Goal: Transaction & Acquisition: Book appointment/travel/reservation

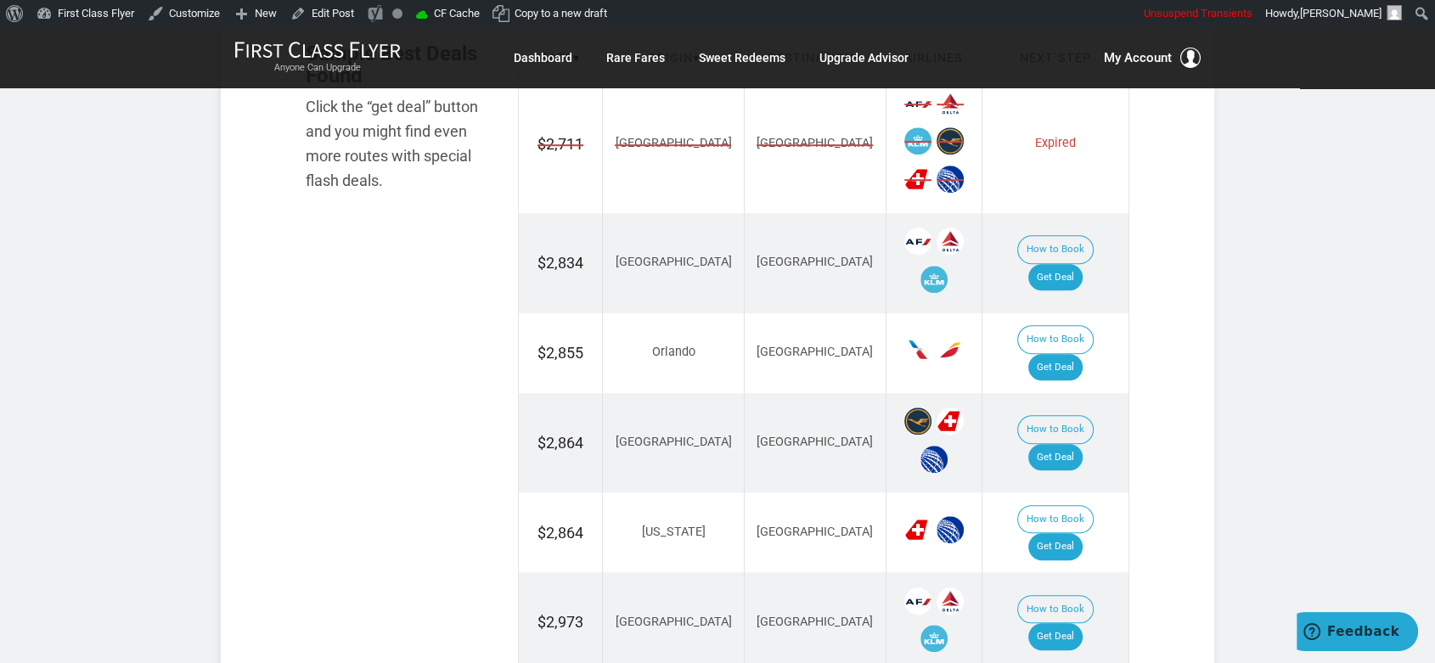
scroll to position [1038, 0]
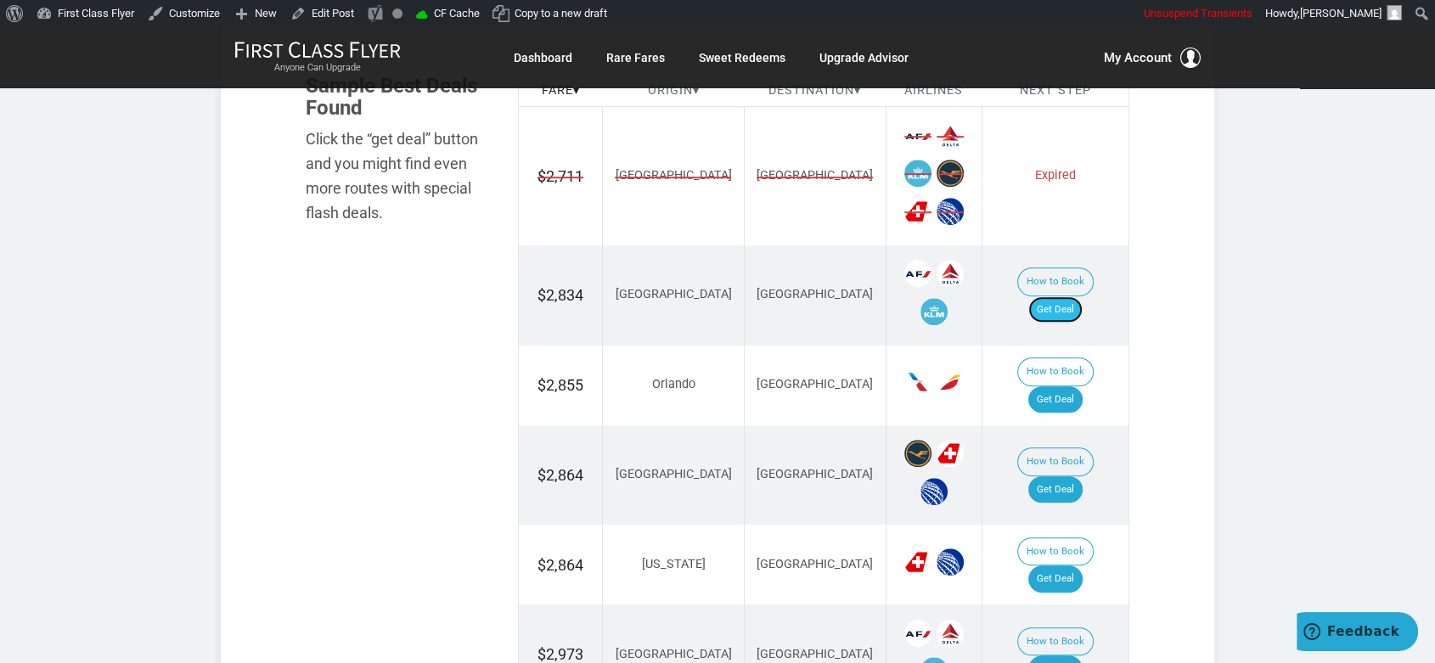
click at [1065, 296] on link "Get Deal" at bounding box center [1055, 309] width 54 height 27
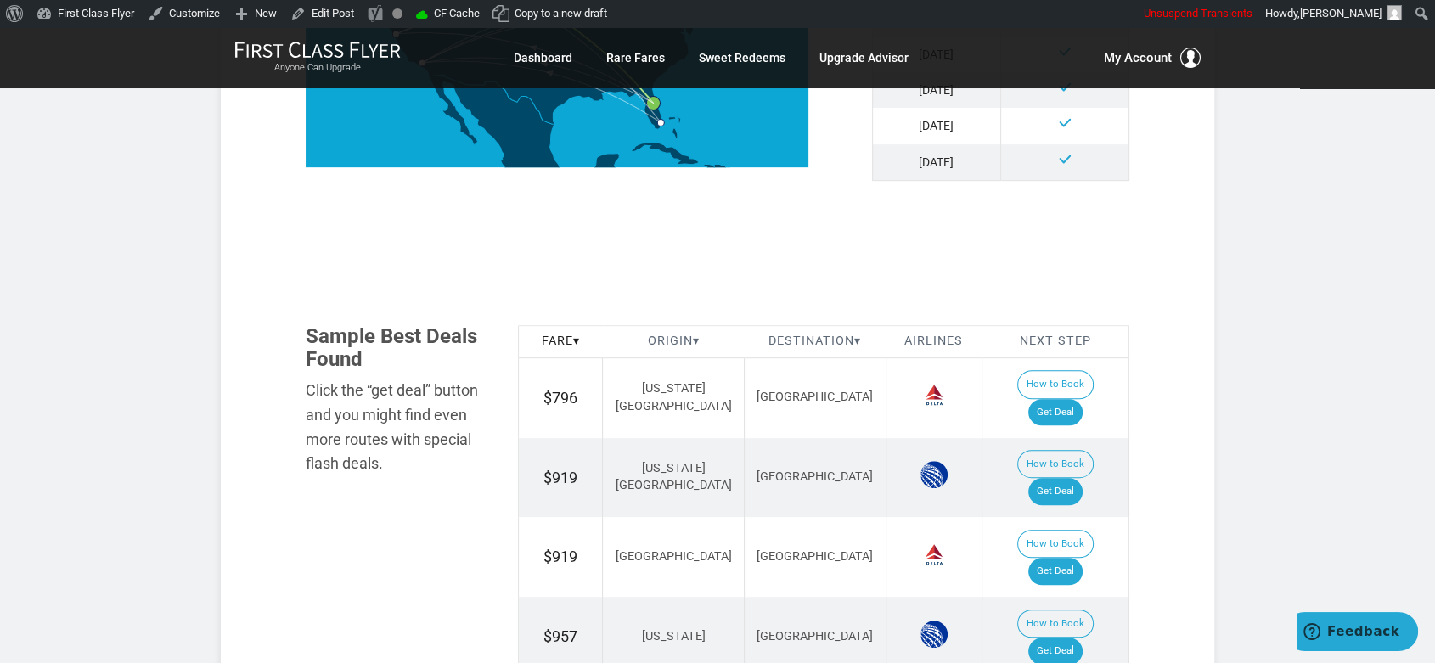
scroll to position [943, 0]
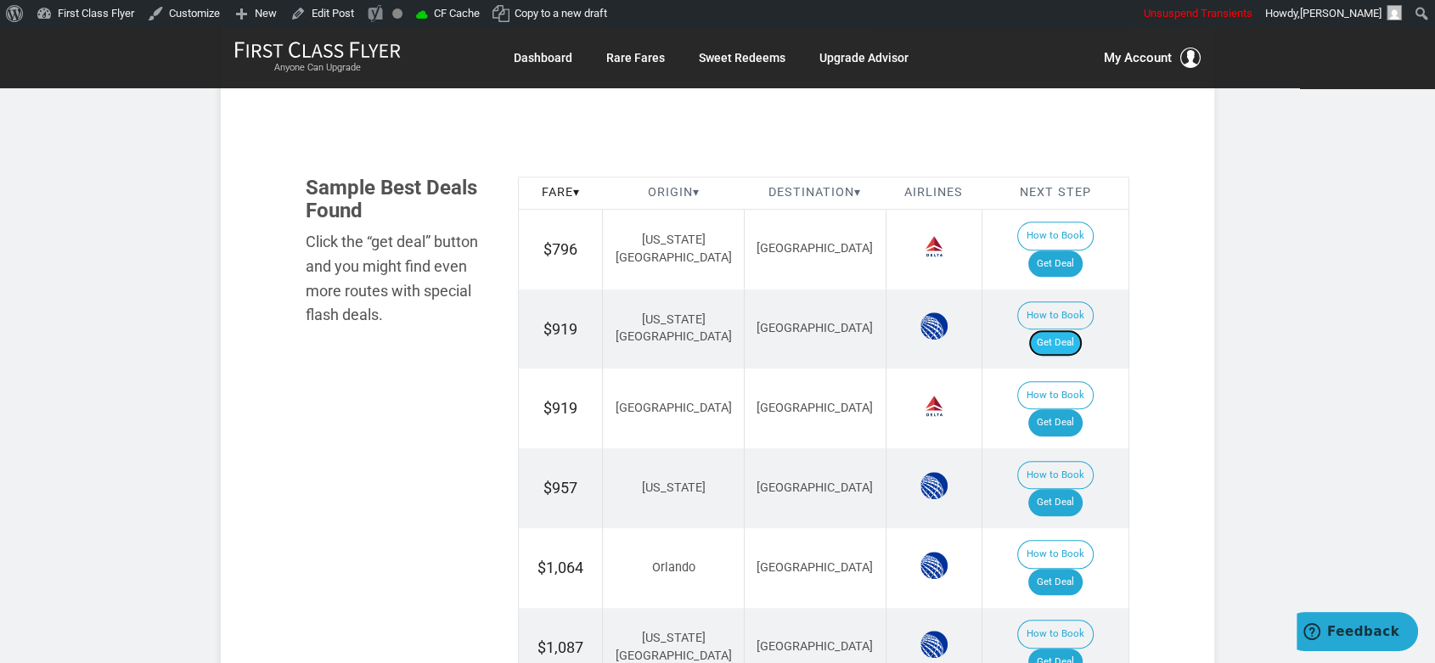
click at [1065, 329] on link "Get Deal" at bounding box center [1055, 342] width 54 height 27
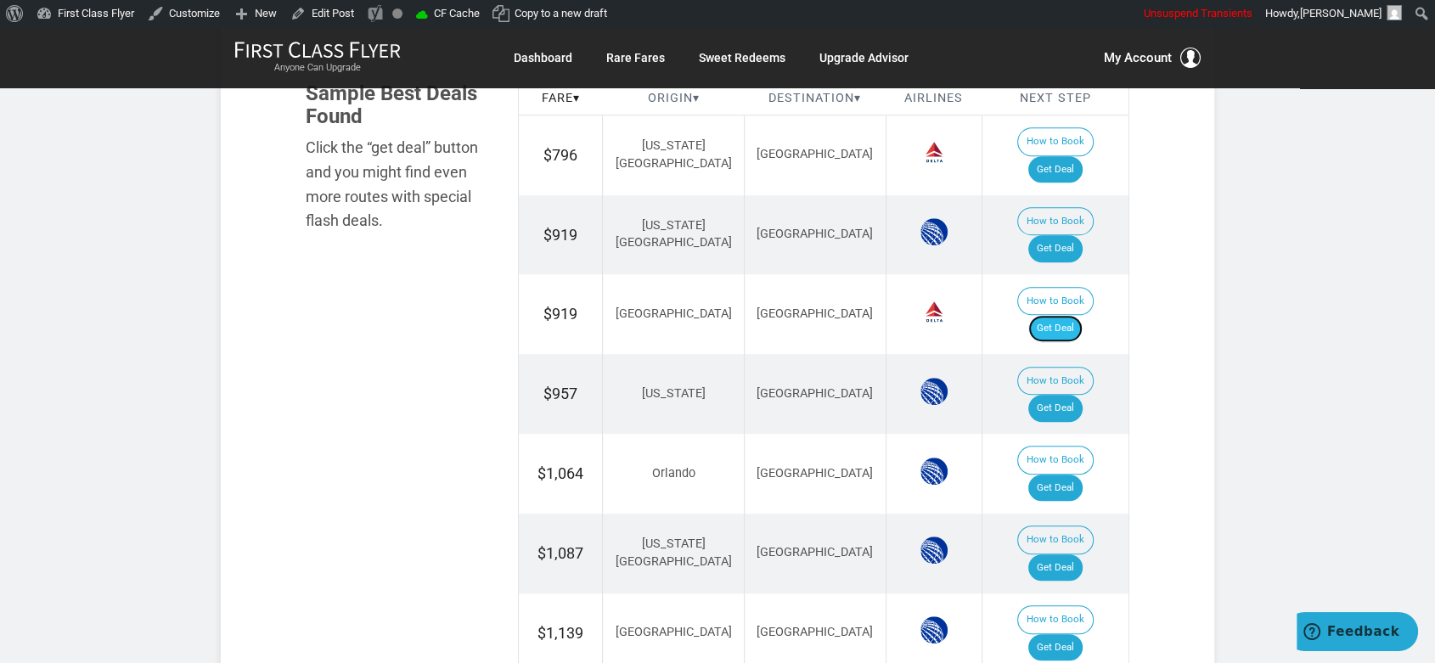
click at [1079, 315] on link "Get Deal" at bounding box center [1055, 328] width 54 height 27
click at [1069, 475] on link "Get Deal" at bounding box center [1055, 488] width 54 height 27
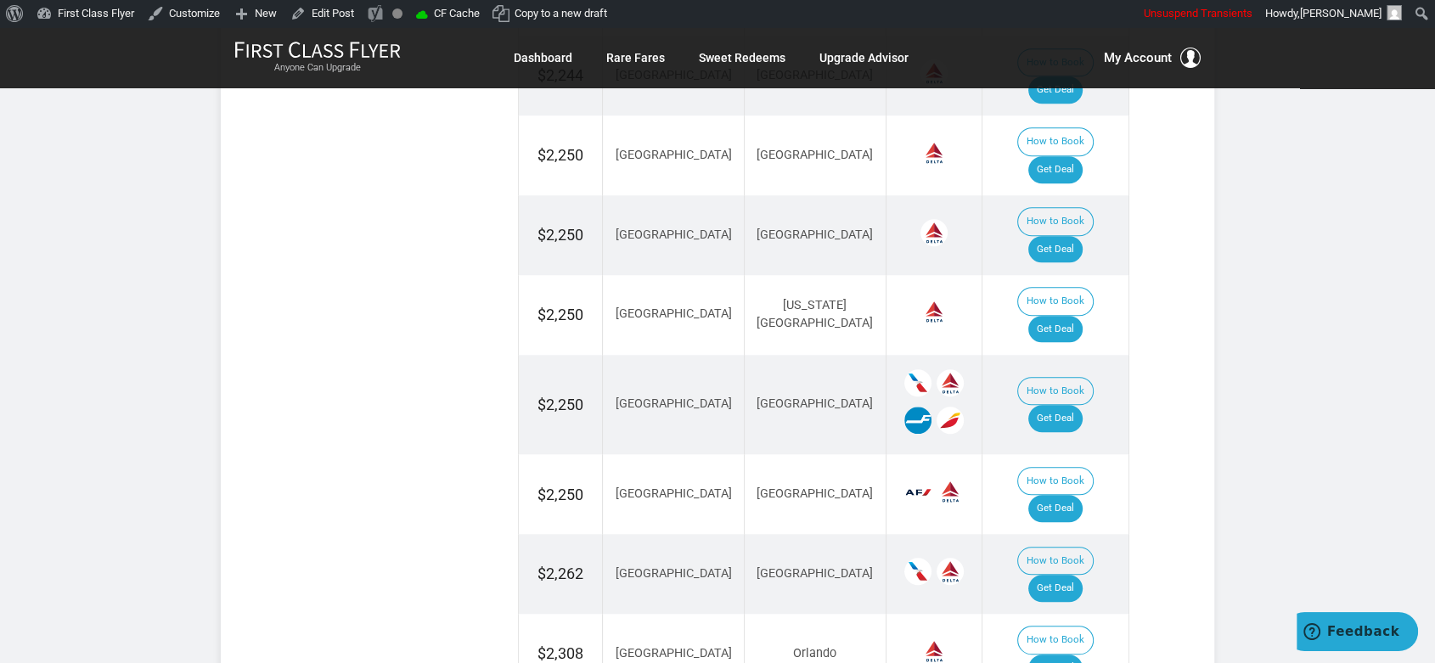
scroll to position [1415, 0]
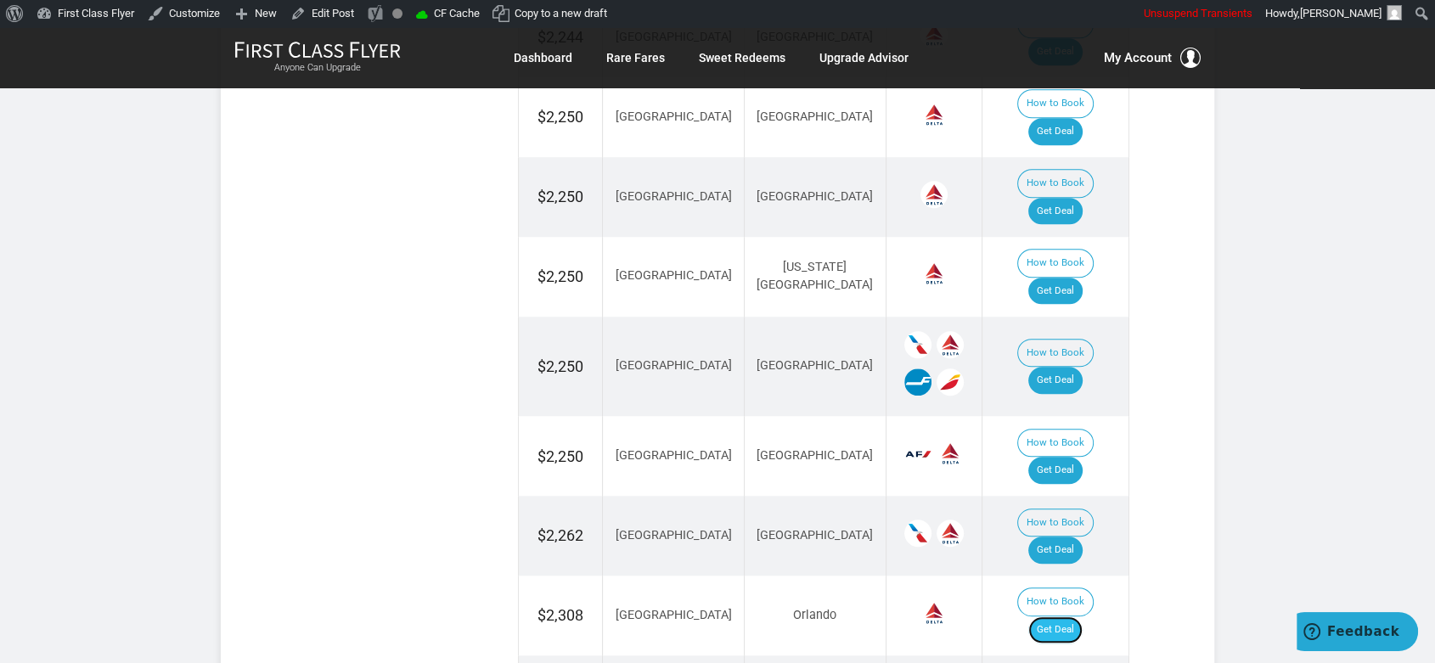
click at [1058, 596] on link "Get Deal" at bounding box center [1055, 630] width 54 height 27
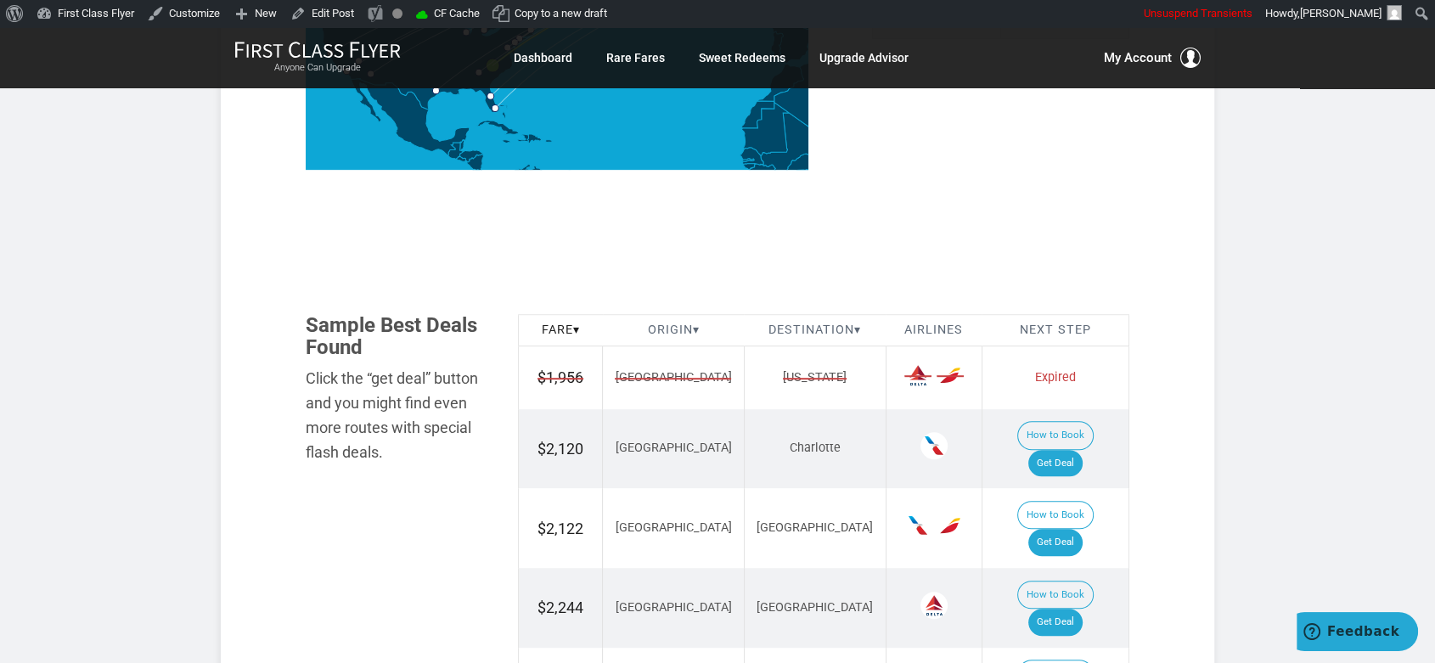
scroll to position [849, 0]
